Goal: Transaction & Acquisition: Obtain resource

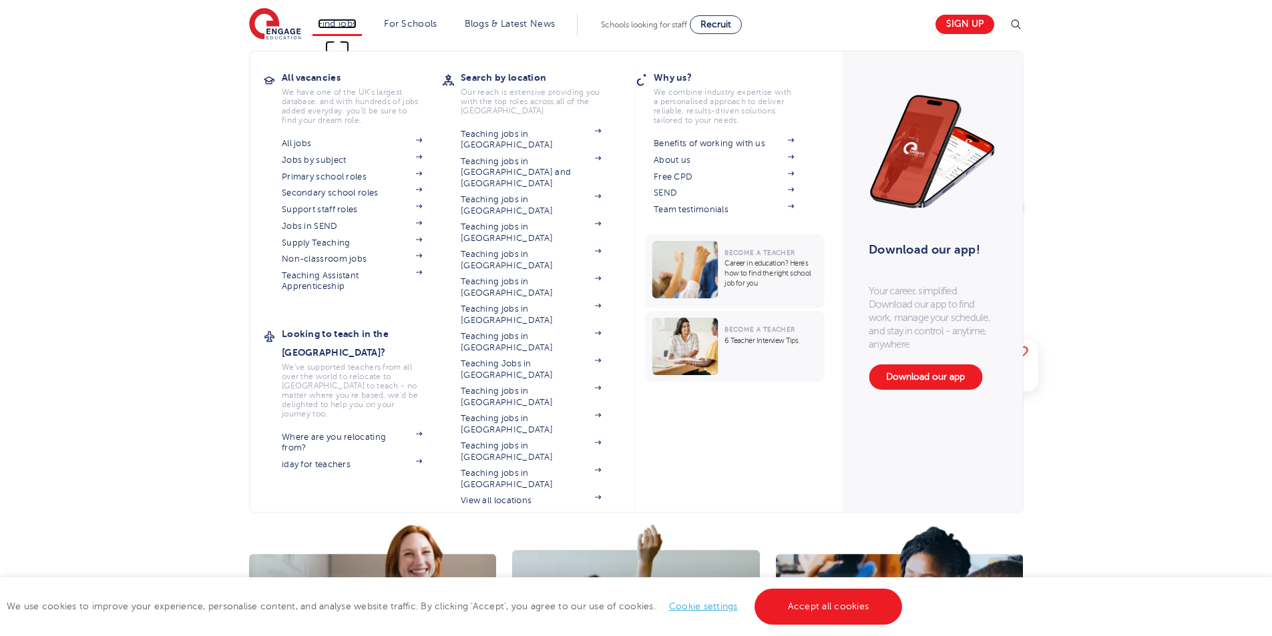
click at [345, 23] on link "Find jobs" at bounding box center [337, 24] width 39 height 10
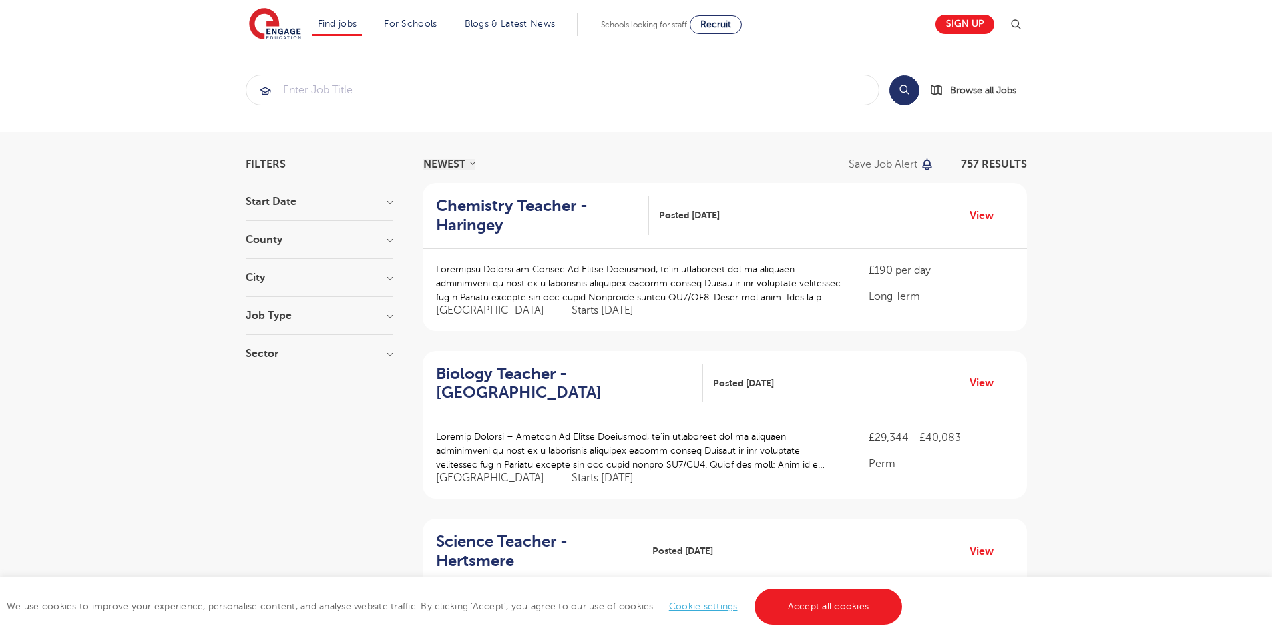
click at [303, 205] on h3 "Start Date" at bounding box center [319, 201] width 147 height 11
click at [304, 204] on h3 "Start Date" at bounding box center [319, 201] width 147 height 11
click at [303, 238] on h3 "County" at bounding box center [319, 239] width 147 height 11
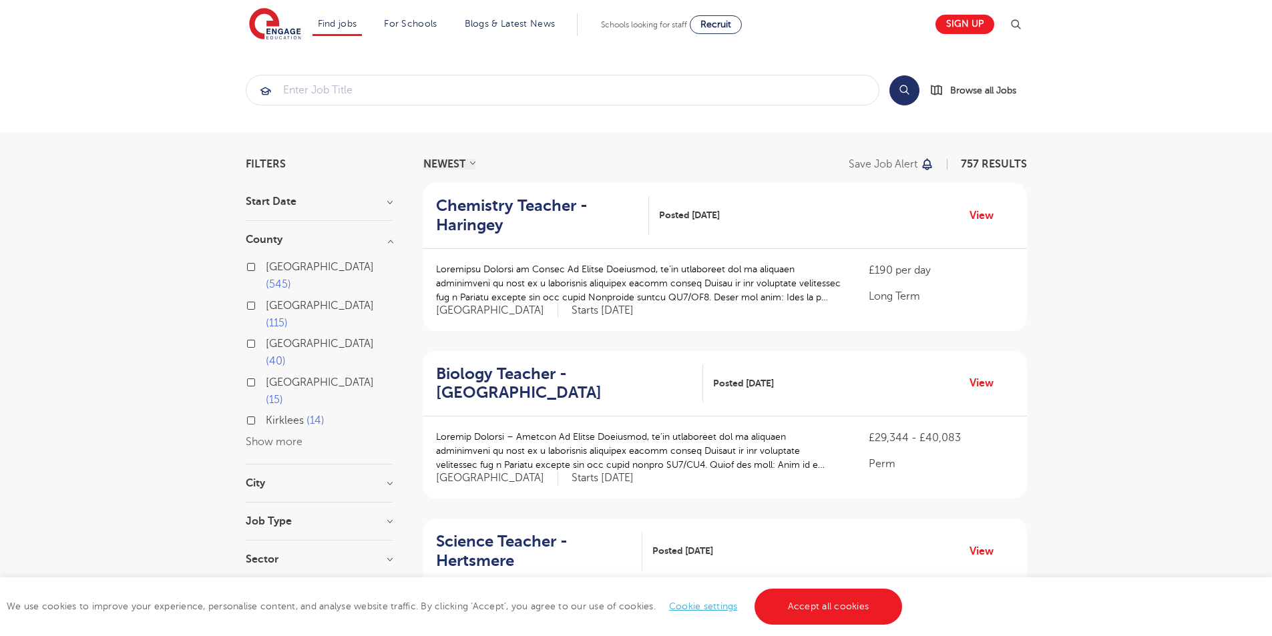
click at [306, 238] on h3 "County" at bounding box center [319, 239] width 147 height 11
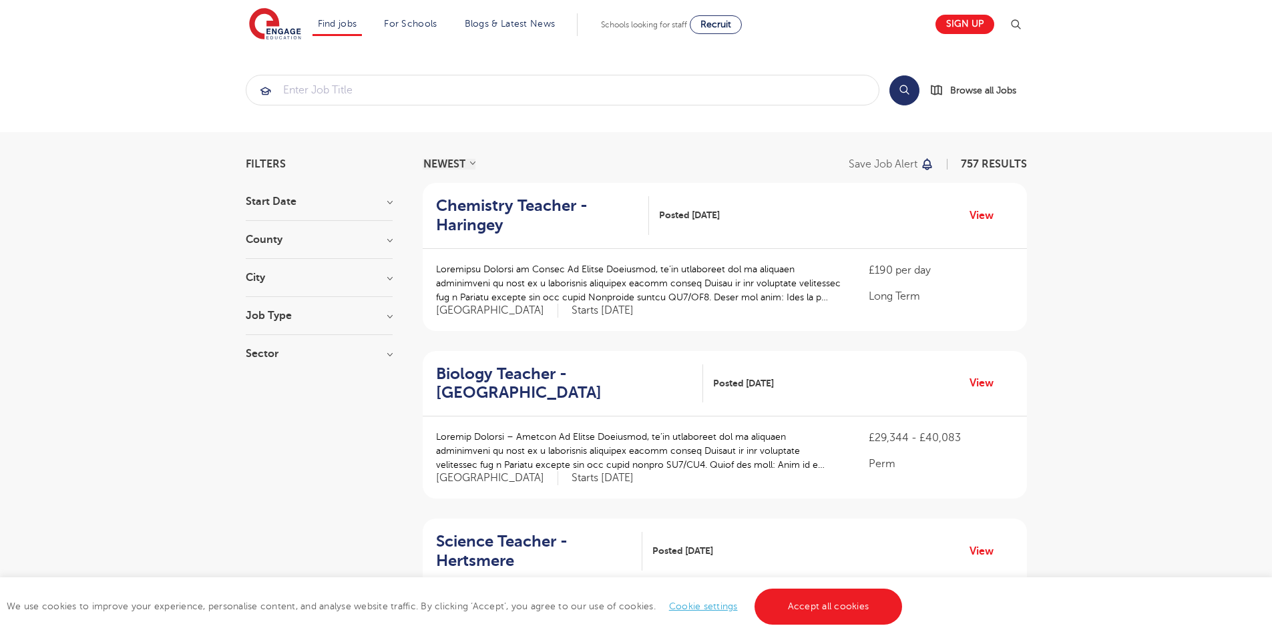
click at [294, 311] on h3 "Job Type" at bounding box center [319, 315] width 147 height 11
click at [302, 343] on span "Long Term" at bounding box center [291, 343] width 51 height 12
click at [274, 343] on input "Long Term 44" at bounding box center [270, 341] width 9 height 9
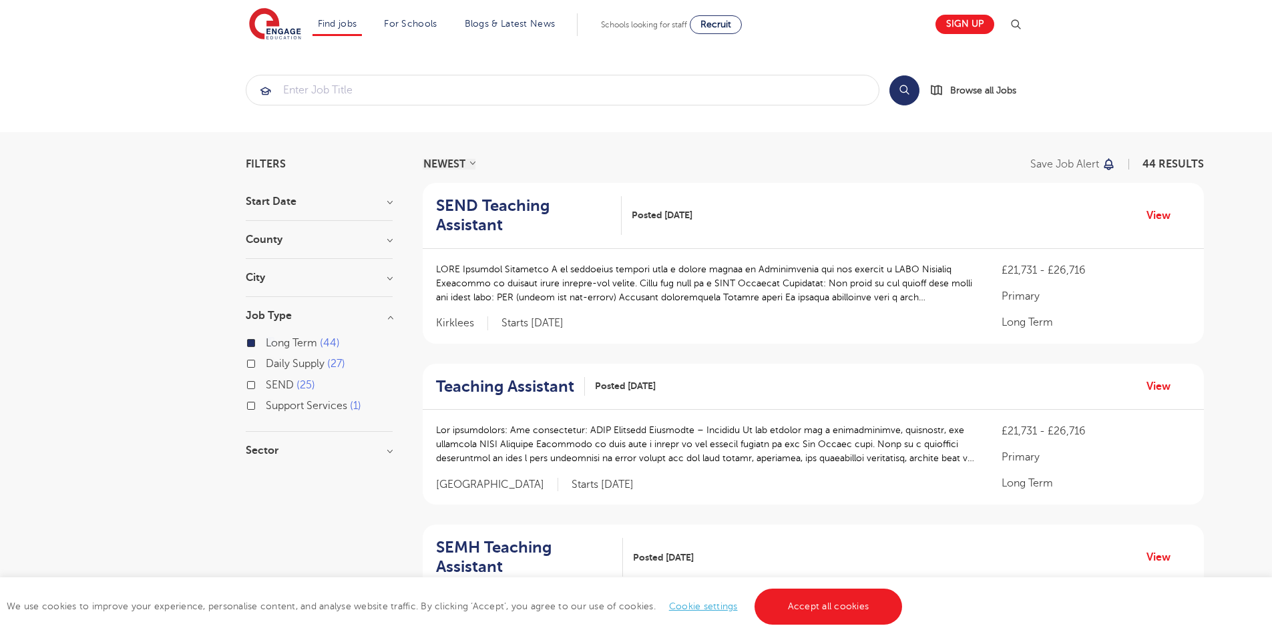
click at [289, 406] on span "Support Services" at bounding box center [306, 406] width 81 height 12
click at [274, 406] on input "Support Services 1" at bounding box center [270, 404] width 9 height 9
checkbox input "true"
click at [264, 446] on h3 "Sector" at bounding box center [319, 450] width 147 height 11
click at [258, 513] on div "All Through 1" at bounding box center [319, 521] width 147 height 21
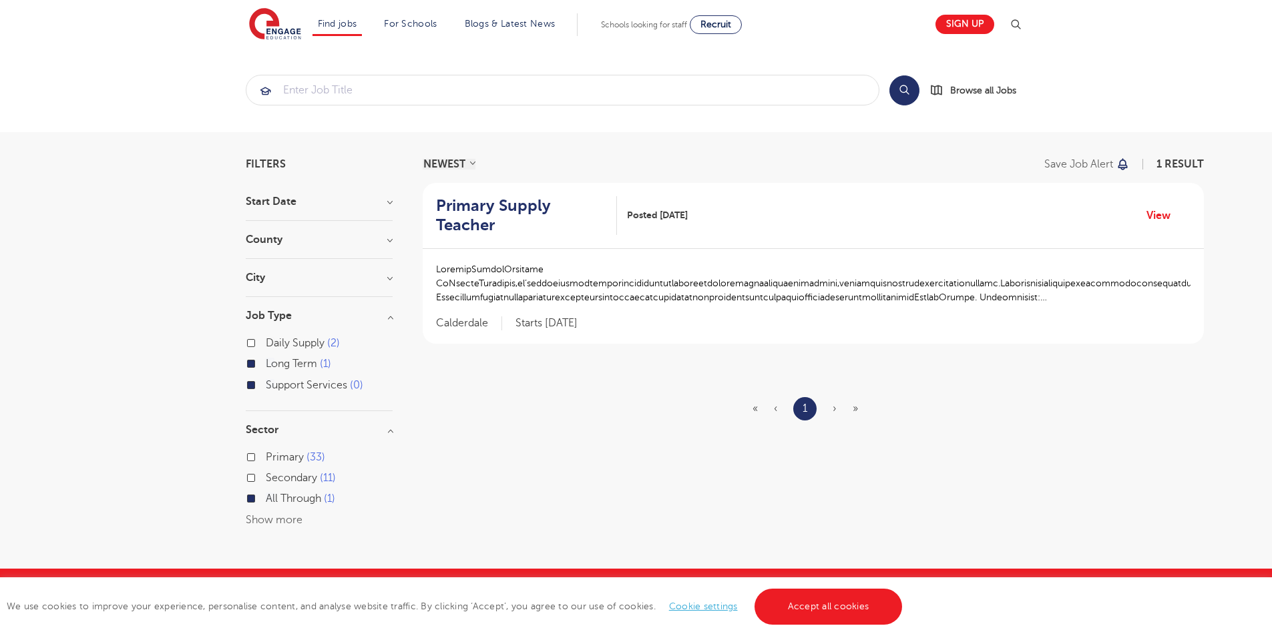
click at [258, 499] on div "All Through 1" at bounding box center [319, 500] width 147 height 21
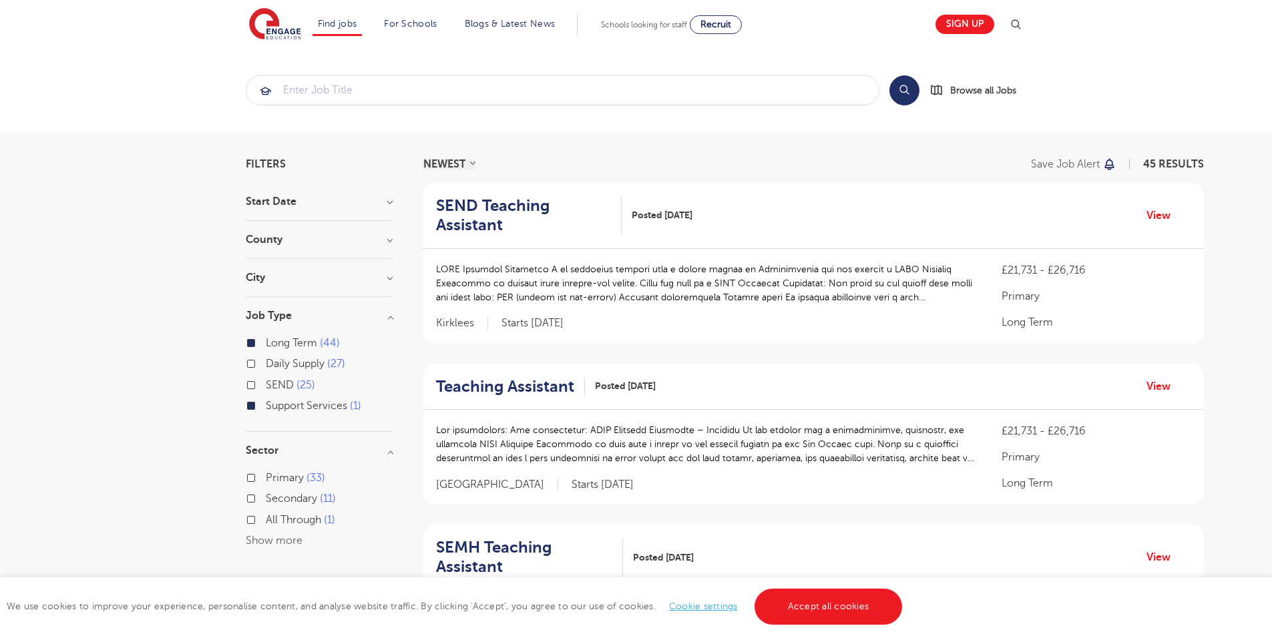
click at [263, 479] on div "Primary 33" at bounding box center [319, 479] width 147 height 21
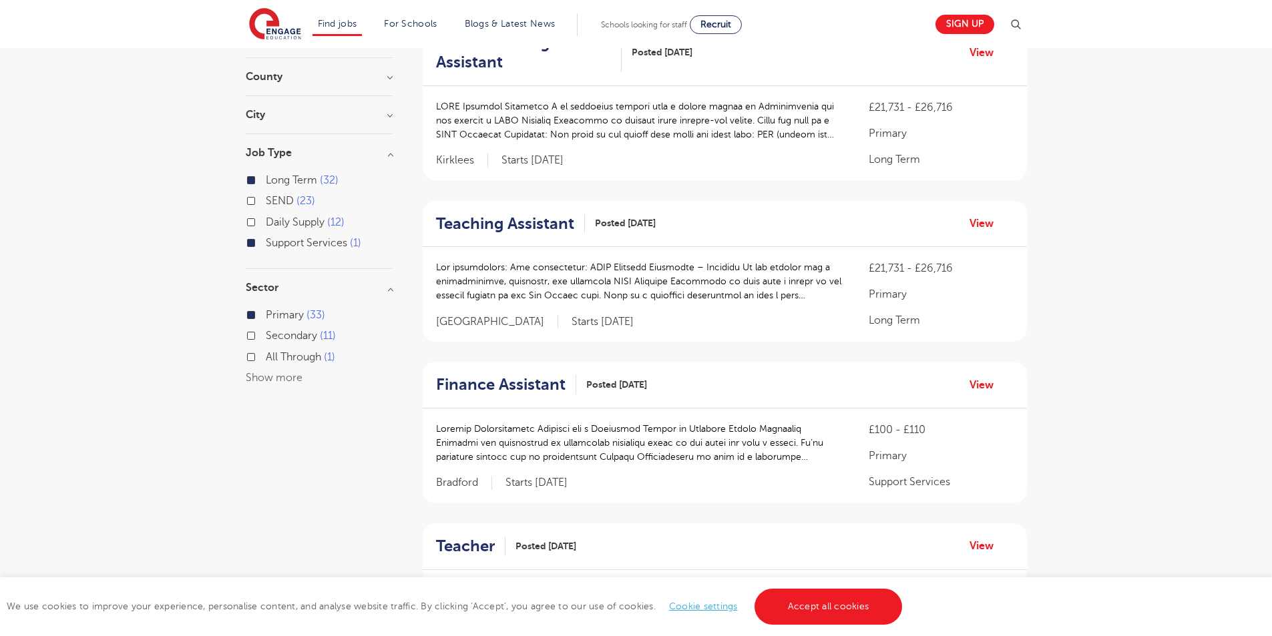
scroll to position [134, 0]
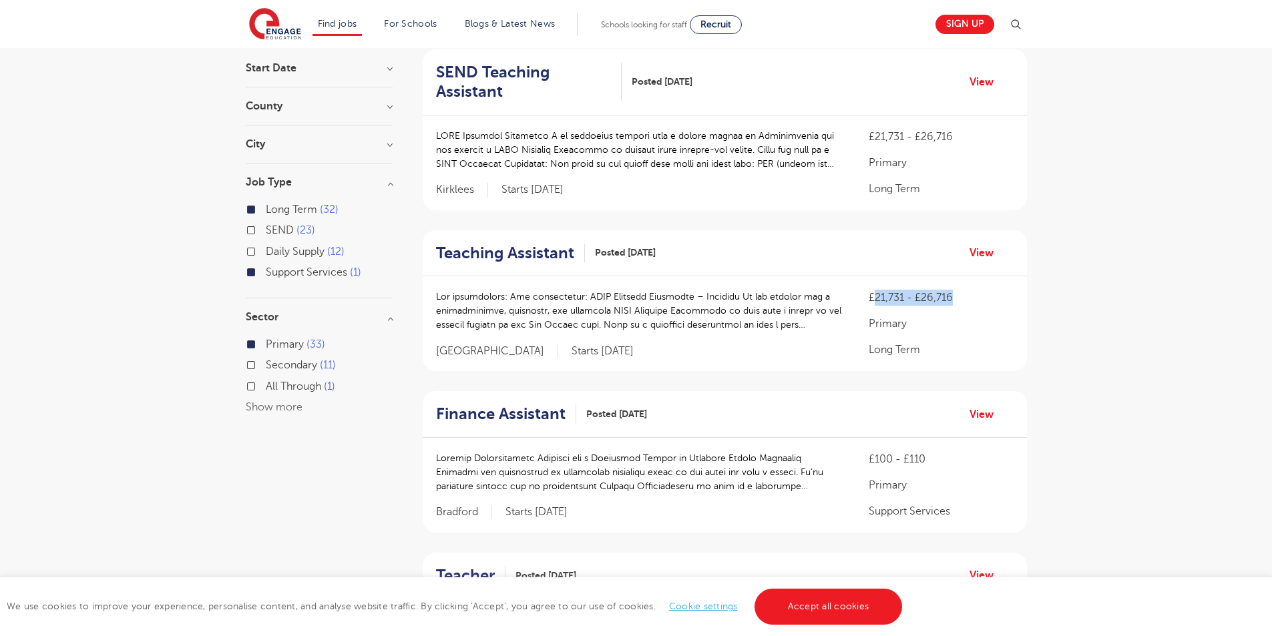
drag, startPoint x: 872, startPoint y: 304, endPoint x: 951, endPoint y: 303, distance: 78.8
click at [951, 303] on p "£21,731 - £26,716" at bounding box center [941, 298] width 144 height 16
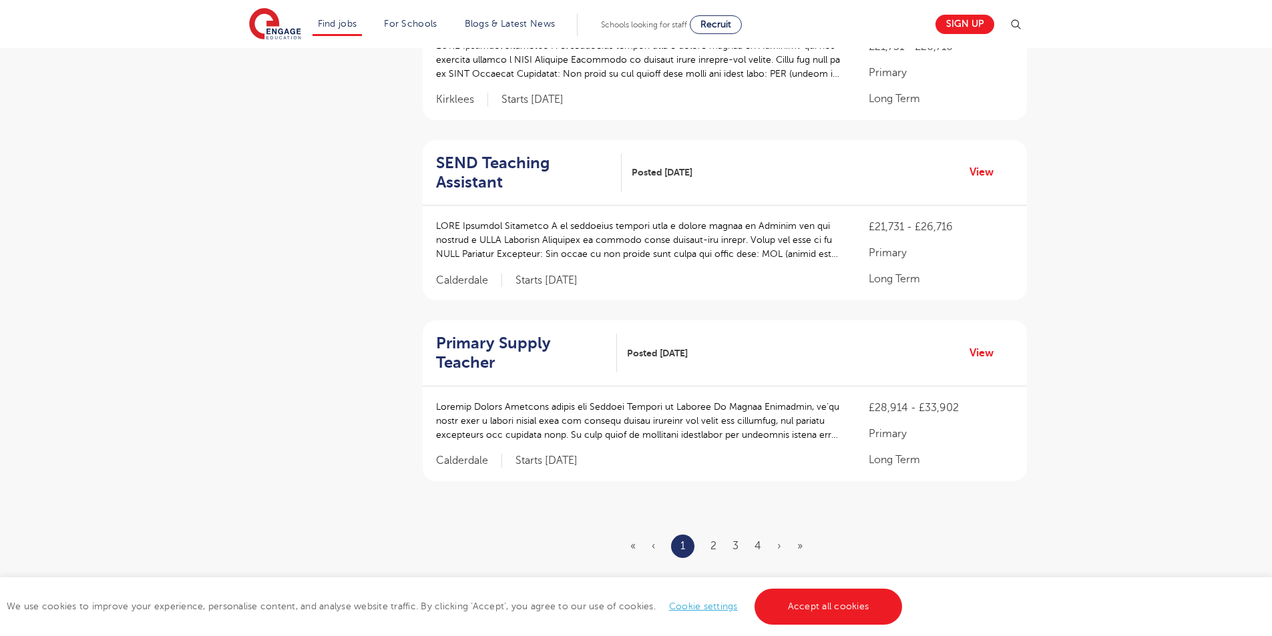
scroll to position [1469, 0]
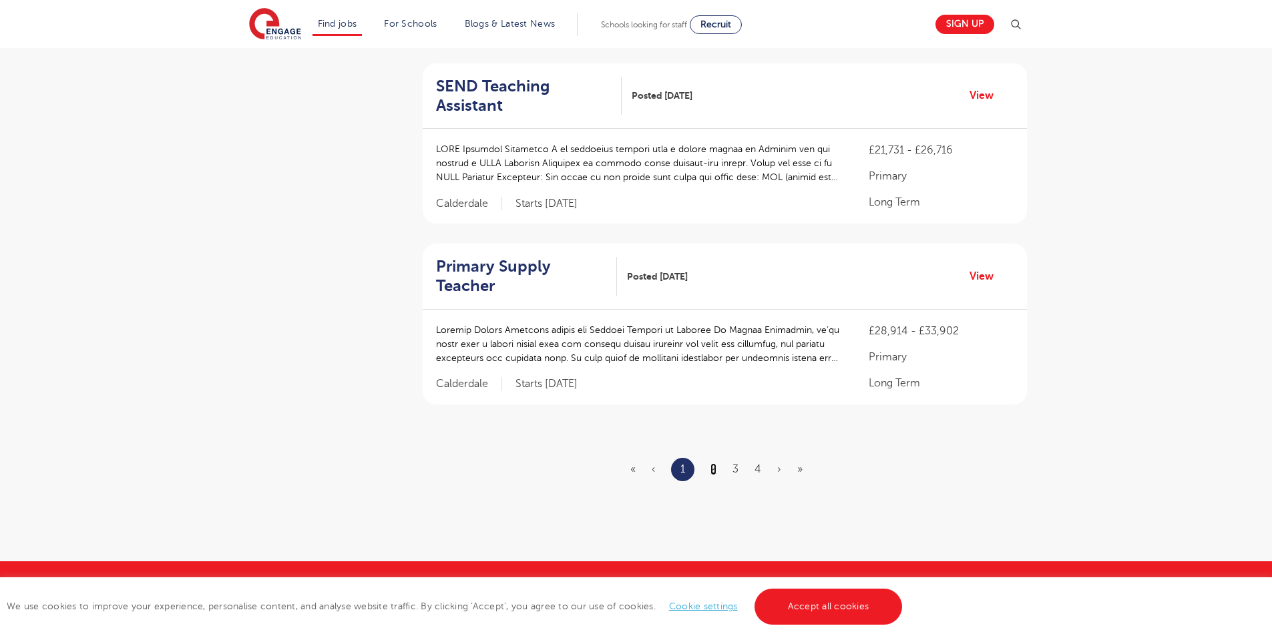
click at [713, 463] on link "2" at bounding box center [713, 469] width 6 height 12
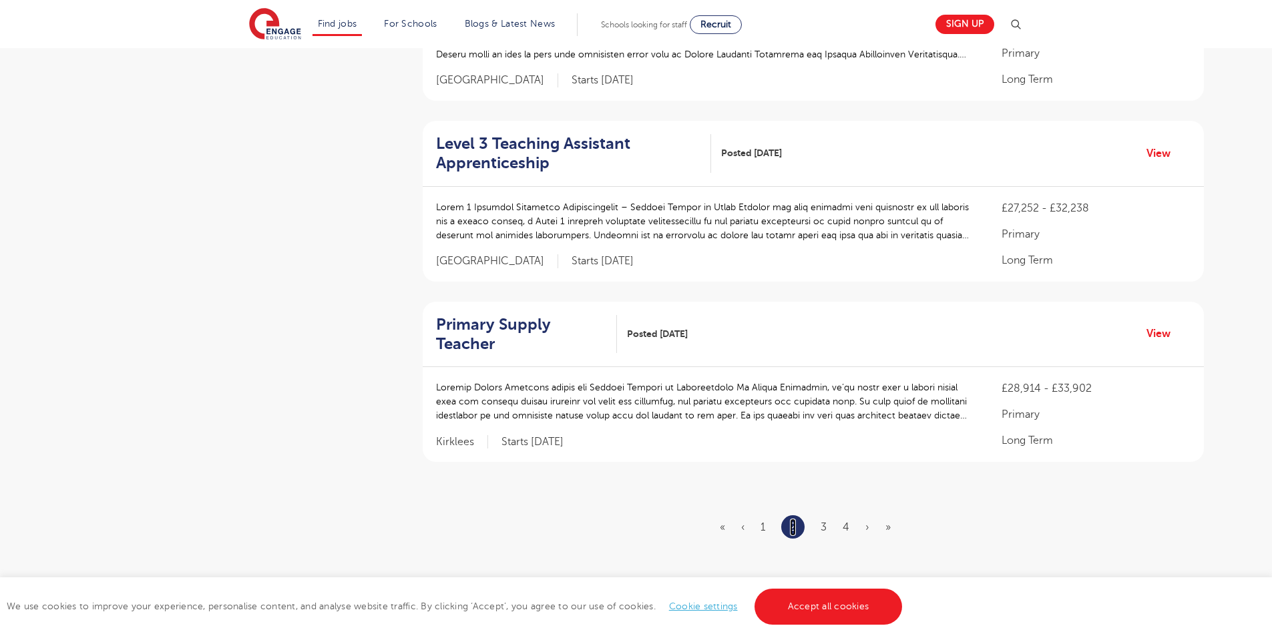
scroll to position [0, 0]
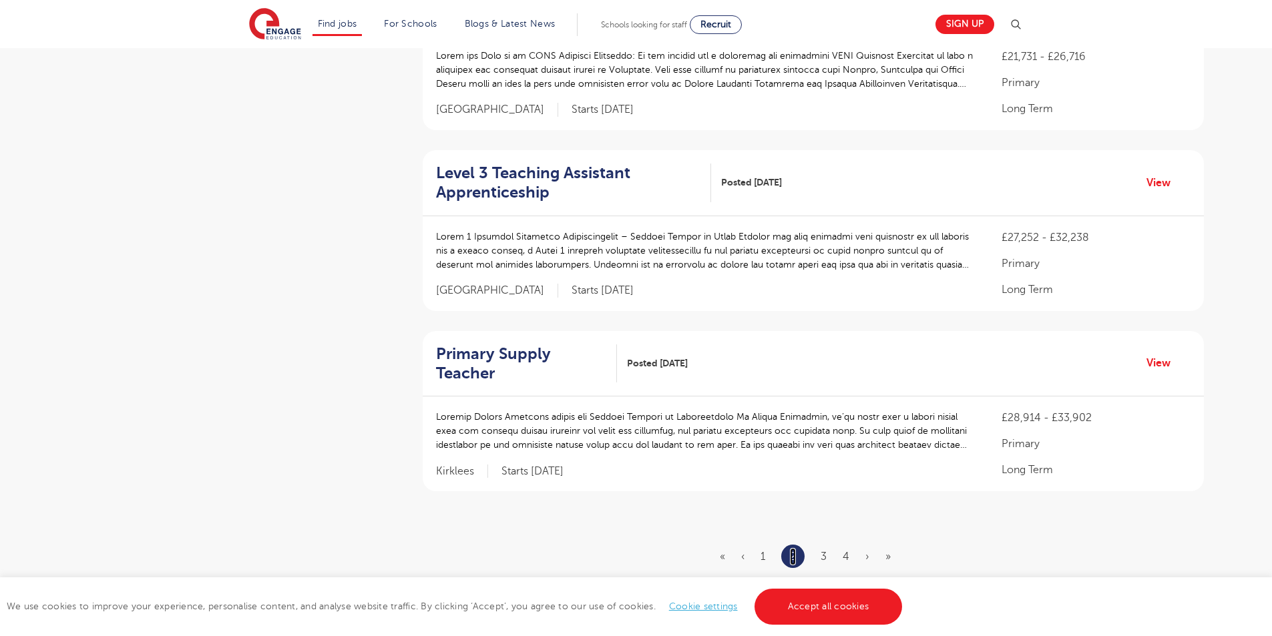
scroll to position [1469, 0]
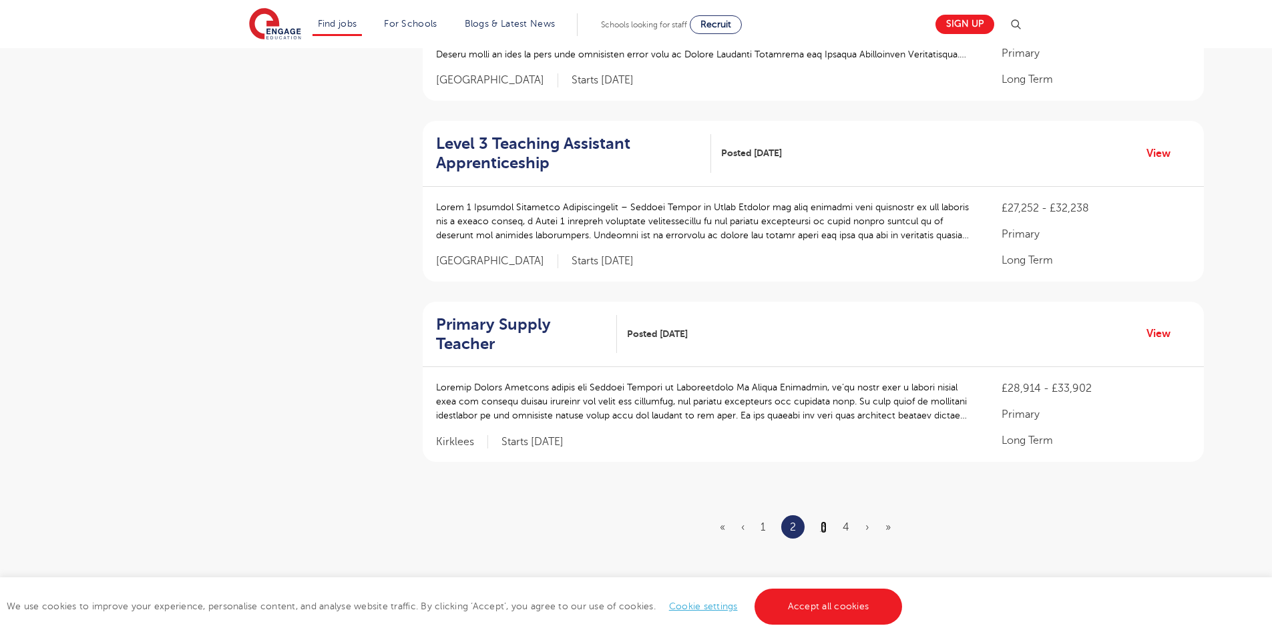
click at [823, 521] on link "3" at bounding box center [824, 527] width 6 height 12
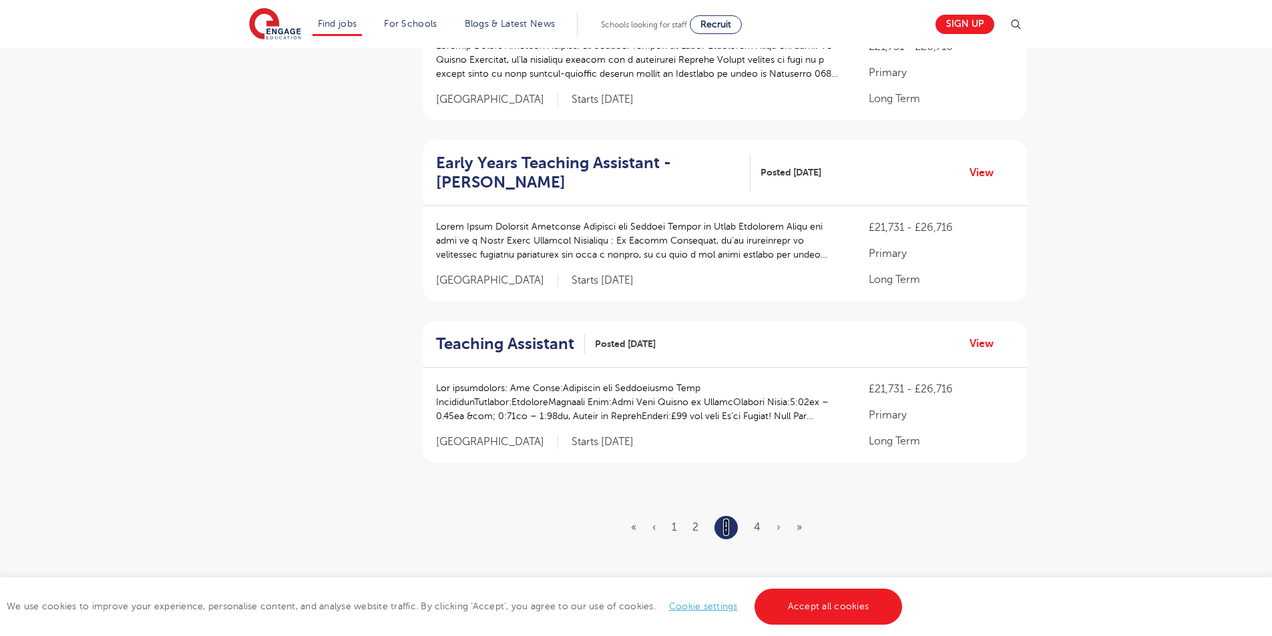
scroll to position [1469, 0]
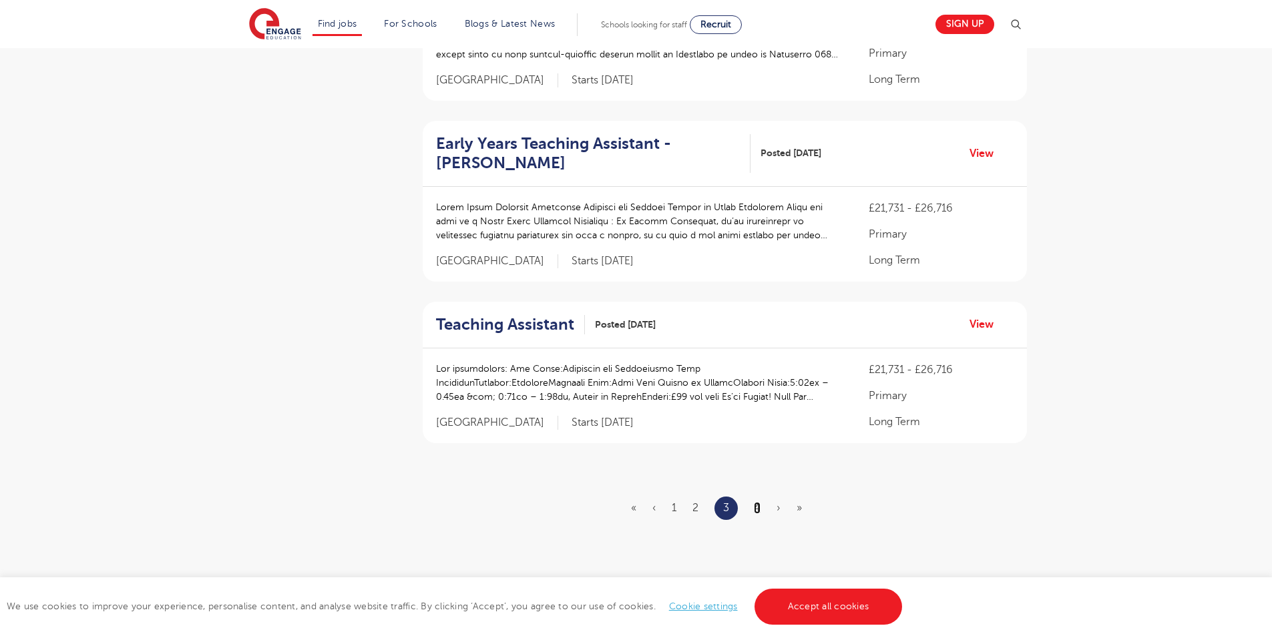
click at [755, 502] on link "4" at bounding box center [757, 508] width 7 height 12
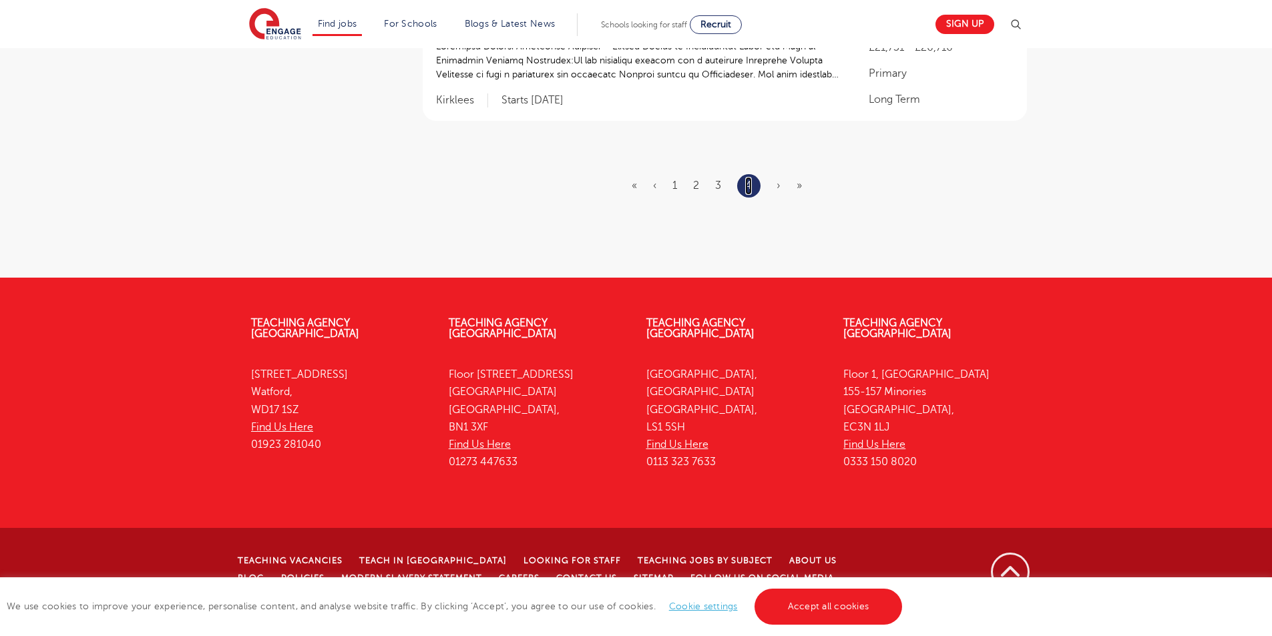
scroll to position [0, 0]
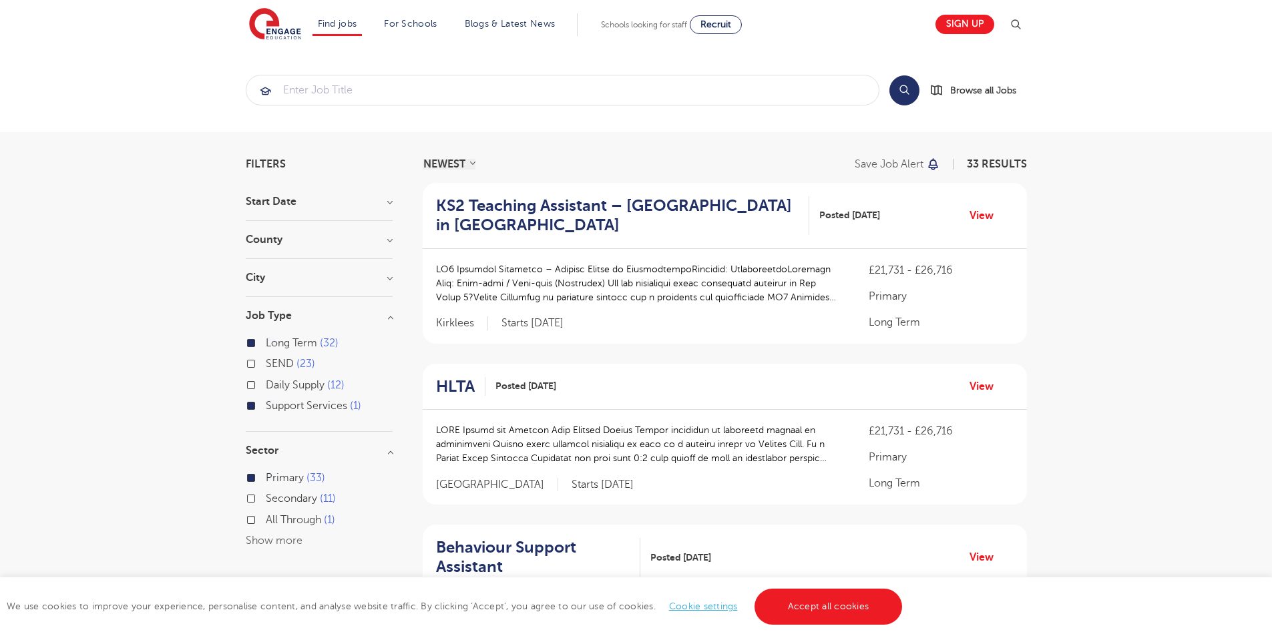
click at [308, 407] on span "Support Services" at bounding box center [306, 406] width 81 height 12
click at [274, 407] on input "Support Services 1" at bounding box center [270, 404] width 9 height 9
checkbox input "false"
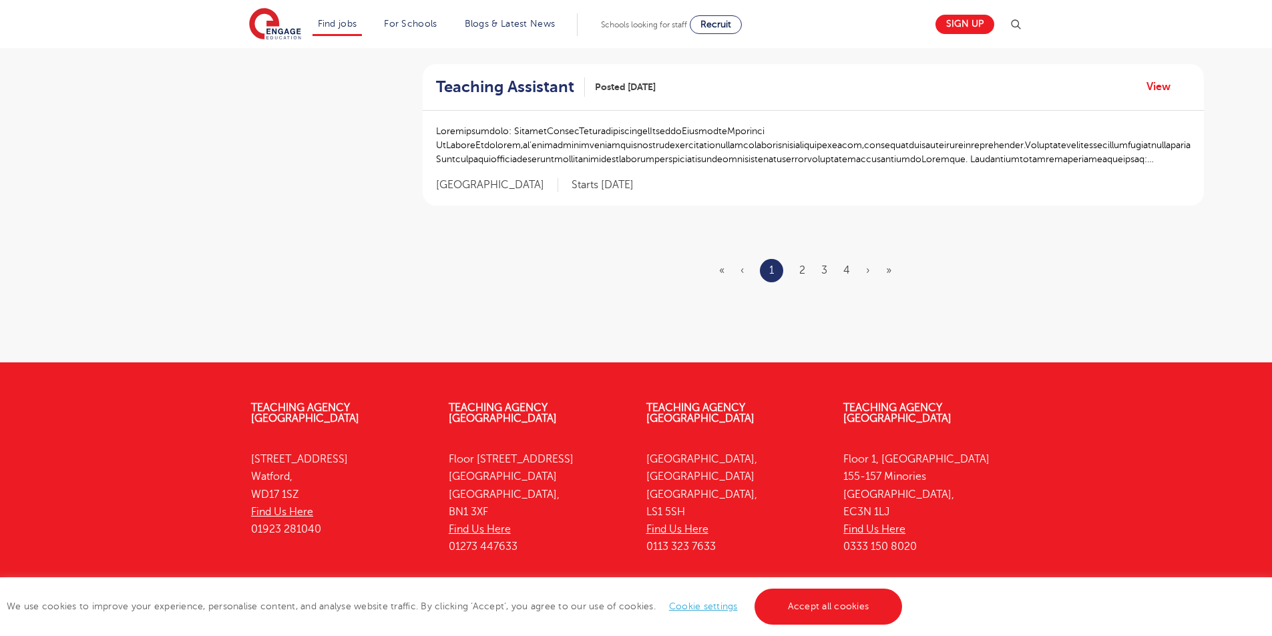
scroll to position [1669, 0]
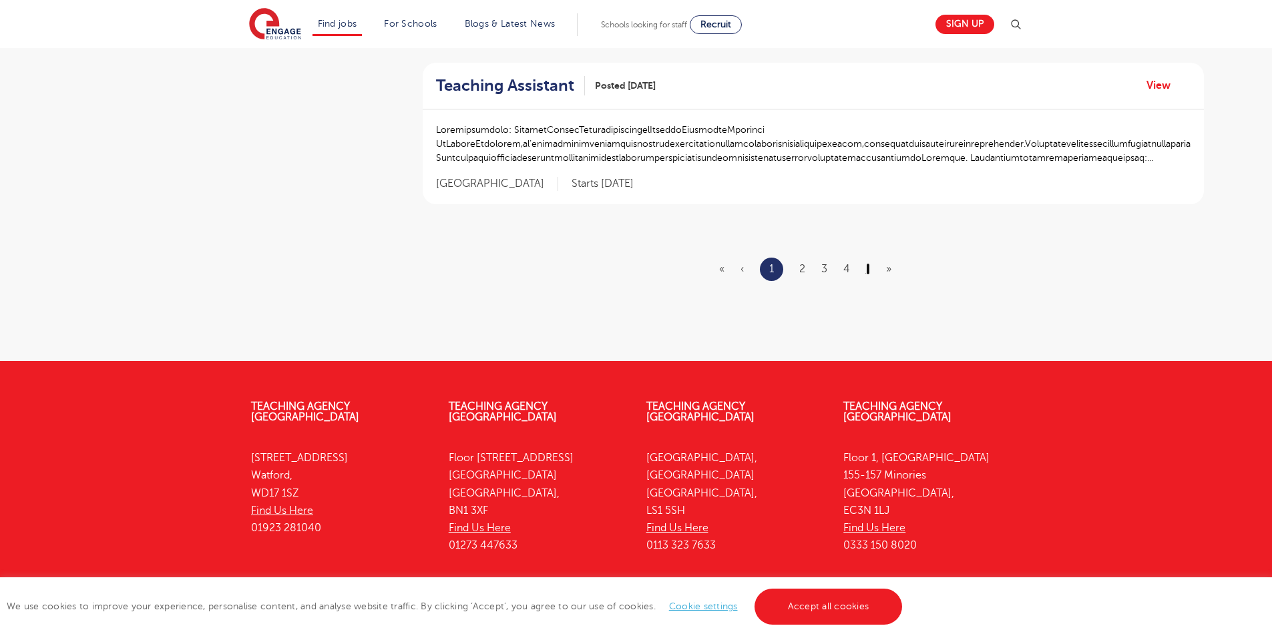
click at [867, 263] on link "›" at bounding box center [868, 269] width 4 height 12
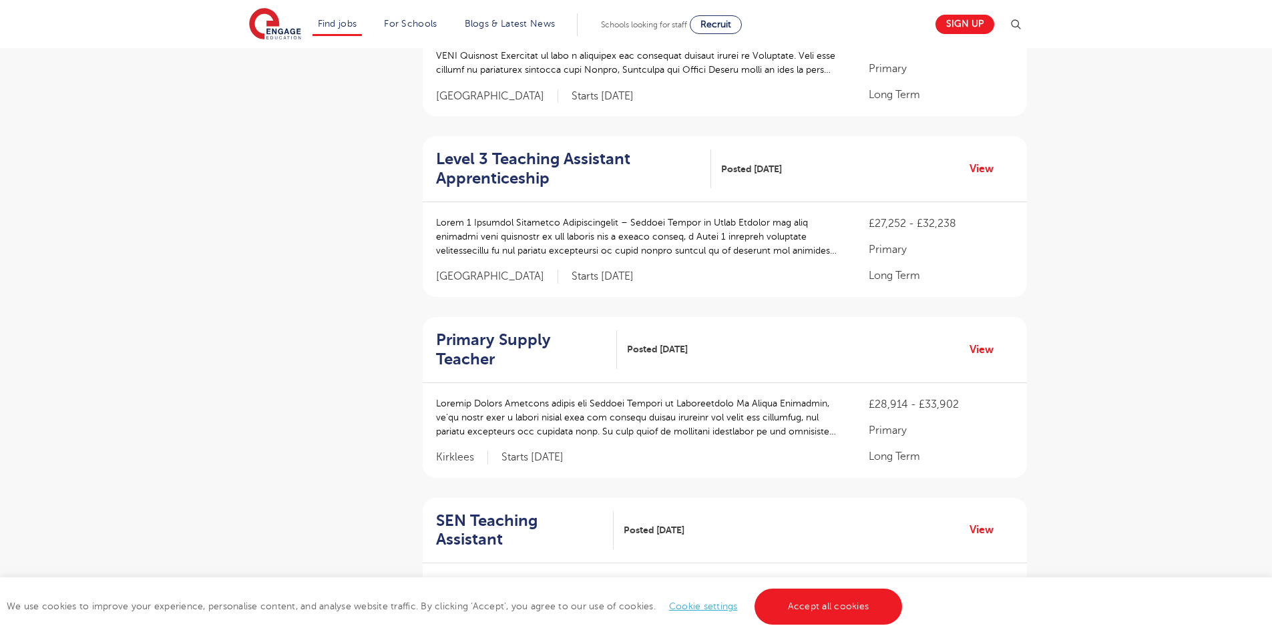
scroll to position [1602, 0]
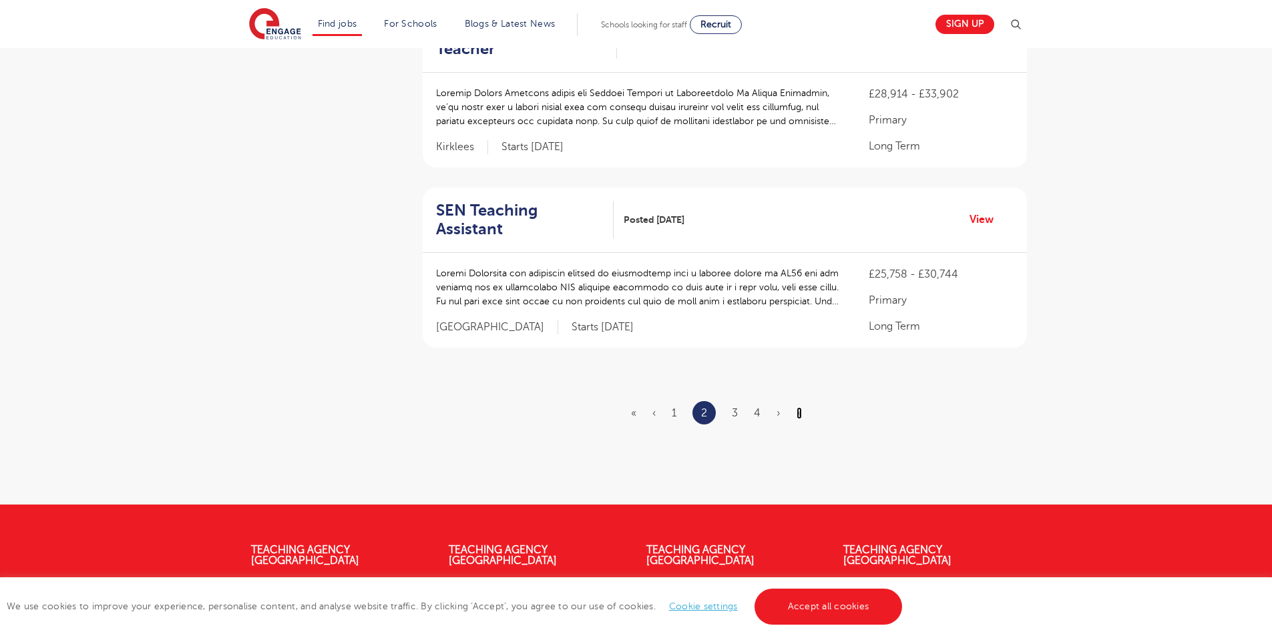
click at [798, 407] on link "»" at bounding box center [799, 413] width 5 height 12
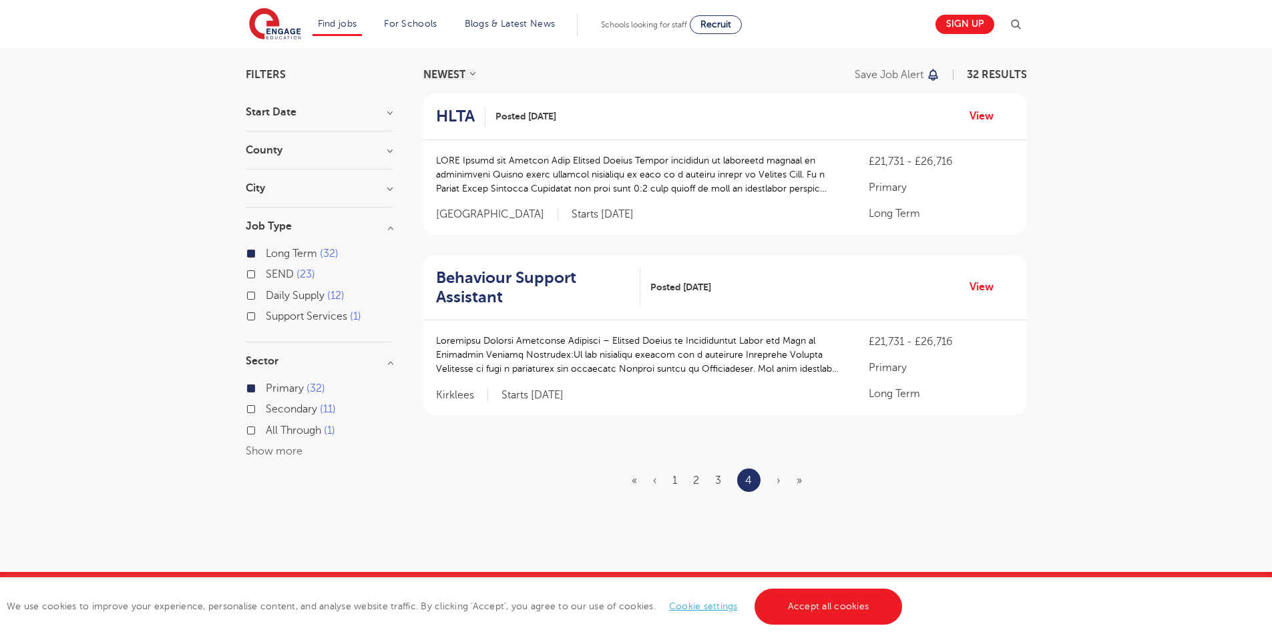
scroll to position [89, 0]
click at [459, 118] on h2 "HLTA" at bounding box center [455, 116] width 39 height 19
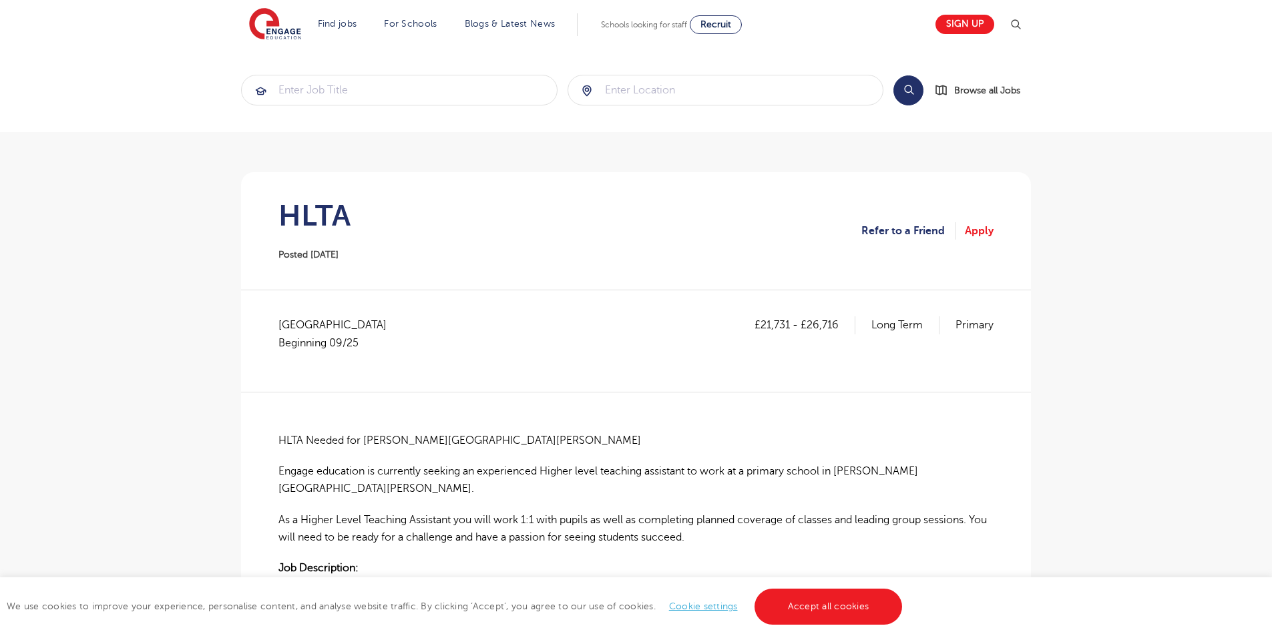
scroll to position [334, 0]
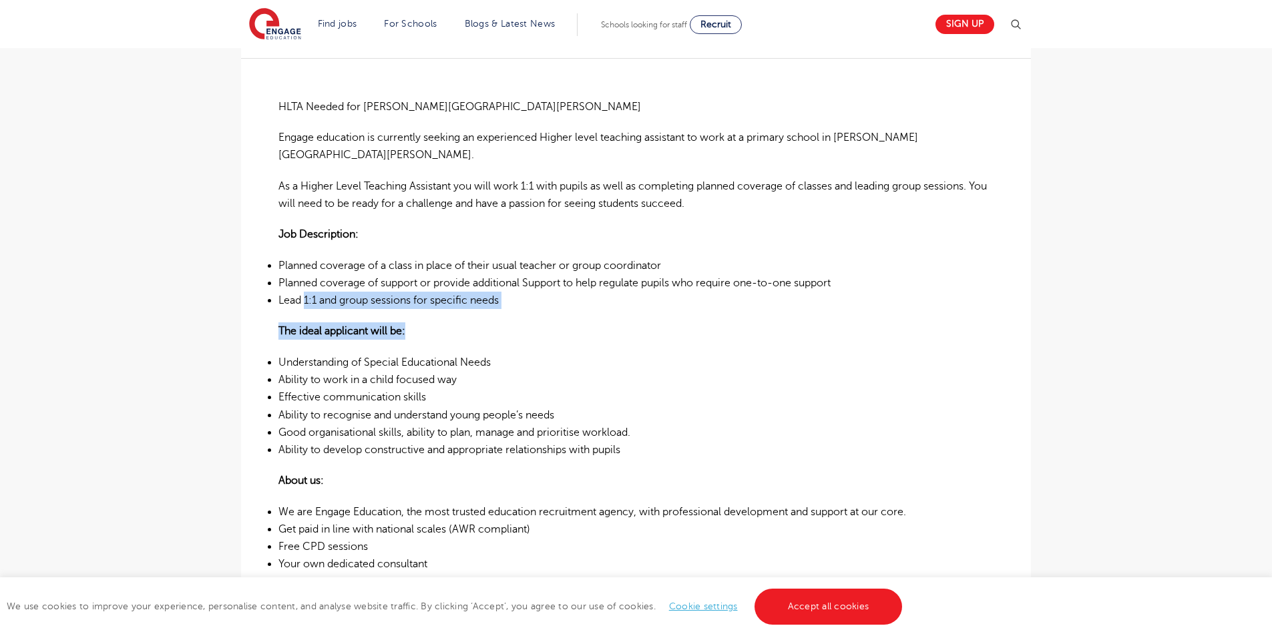
drag, startPoint x: 304, startPoint y: 285, endPoint x: 487, endPoint y: 296, distance: 183.3
click at [487, 296] on div "HLTA Needed for Burgess Hill Primary School Engage education is currently seeki…" at bounding box center [635, 443] width 715 height 771
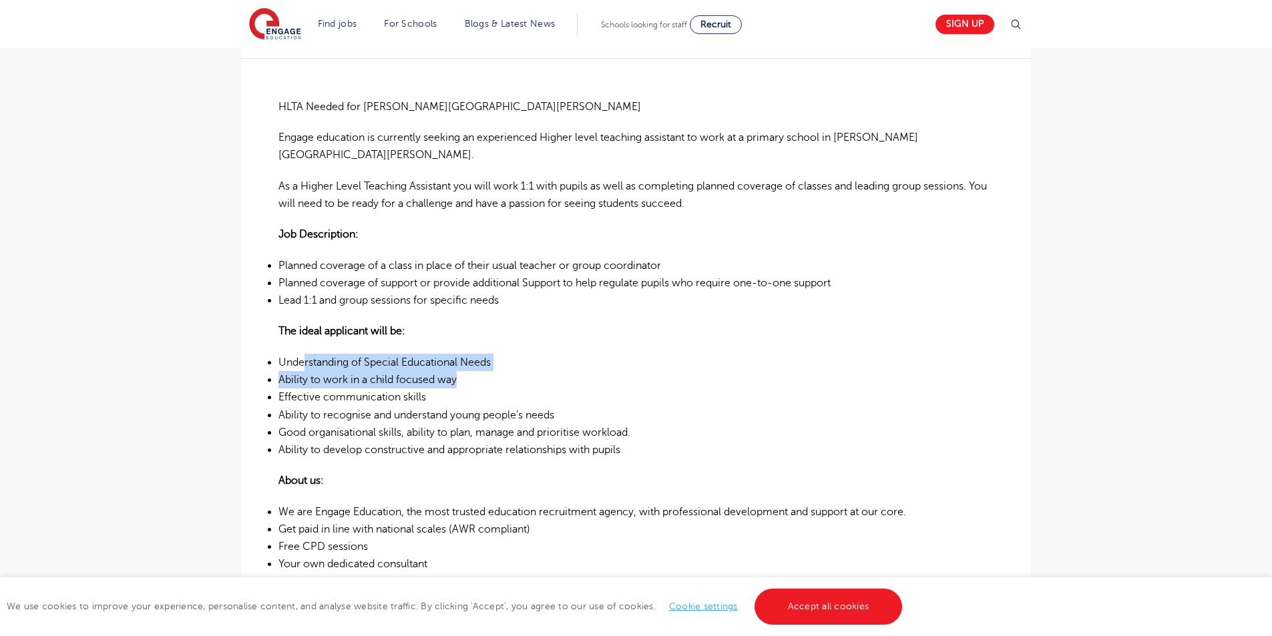
drag, startPoint x: 304, startPoint y: 336, endPoint x: 545, endPoint y: 361, distance: 241.6
click at [545, 361] on ul "Understanding of Special Educational Needs Ability to work in a child focused w…" at bounding box center [635, 406] width 715 height 105
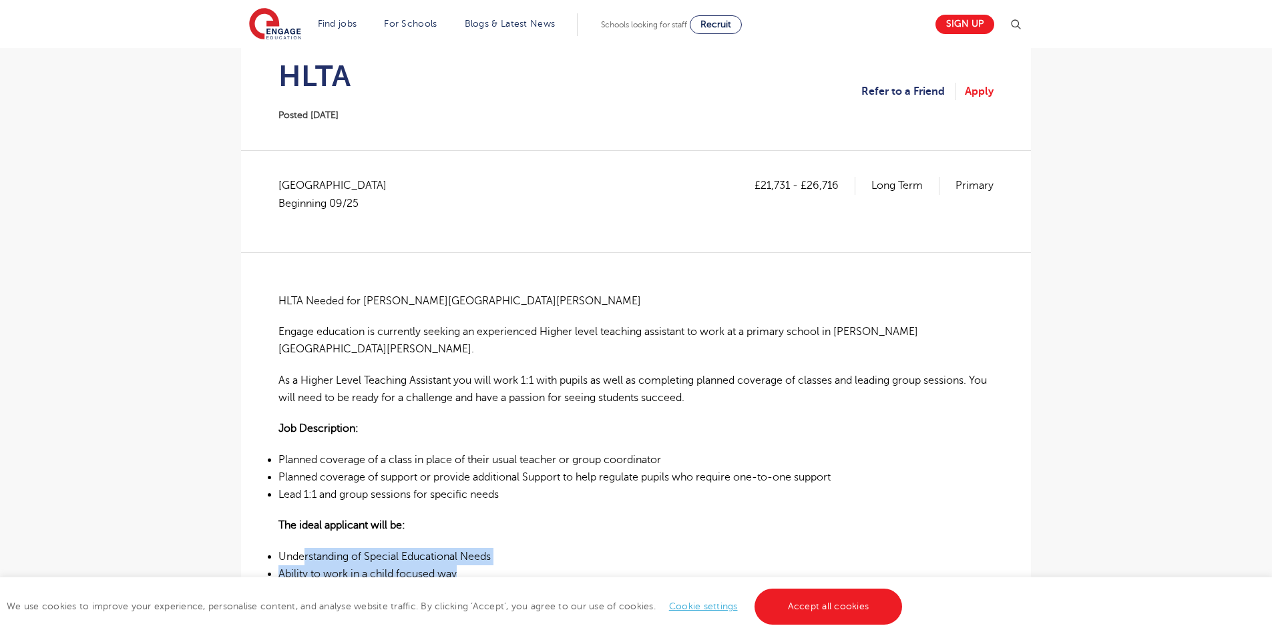
scroll to position [134, 0]
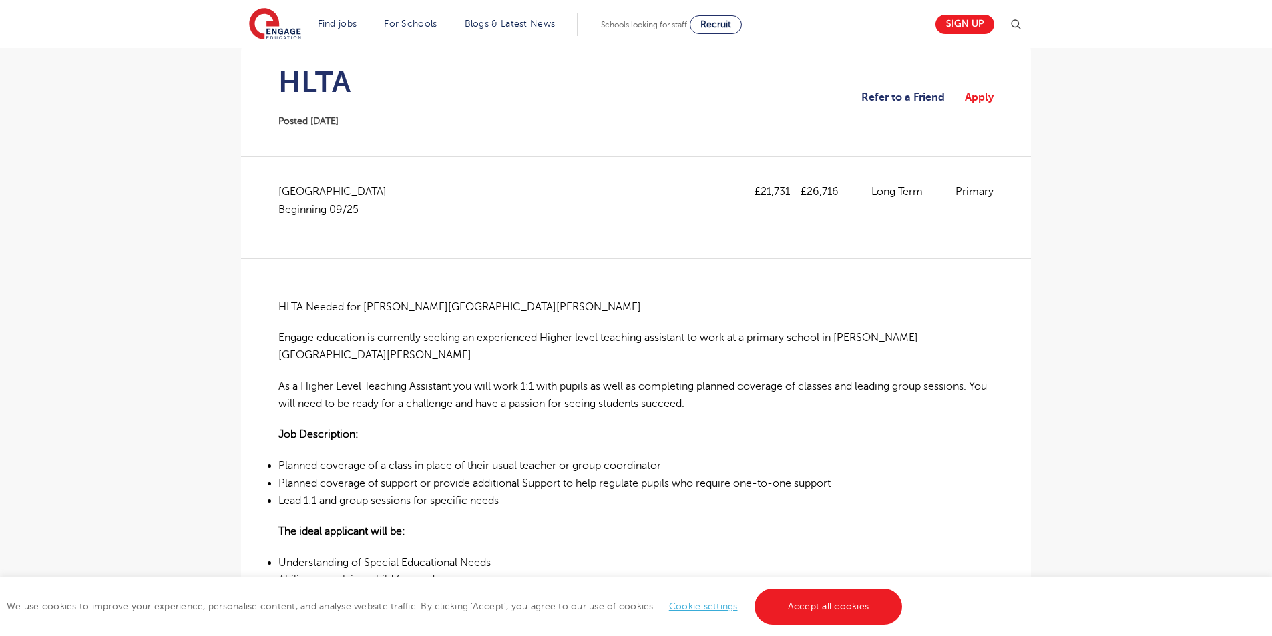
click at [511, 316] on div "HLTA Needed for Burgess Hill Primary School Engage education is currently seeki…" at bounding box center [635, 643] width 715 height 771
drag, startPoint x: 365, startPoint y: 308, endPoint x: 502, endPoint y: 307, distance: 137.5
click at [502, 307] on p "HLTA Needed for Burgess Hill Primary School" at bounding box center [635, 306] width 715 height 17
